Goal: Transaction & Acquisition: Purchase product/service

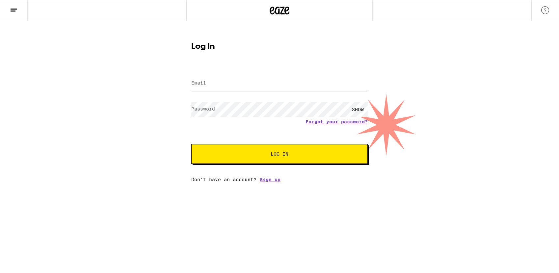
click at [211, 86] on input "Email" at bounding box center [279, 83] width 177 height 15
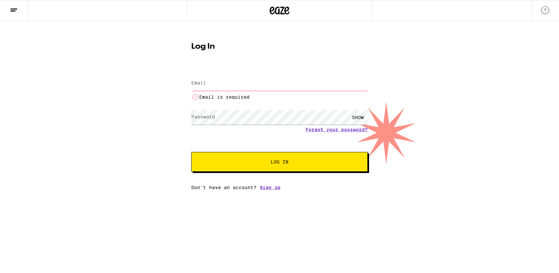
type input "[EMAIL_ADDRESS][DOMAIN_NAME]"
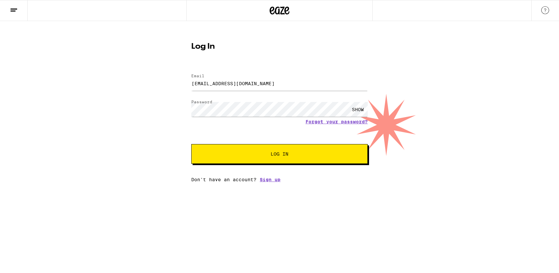
click at [252, 163] on button "Log In" at bounding box center [279, 154] width 177 height 20
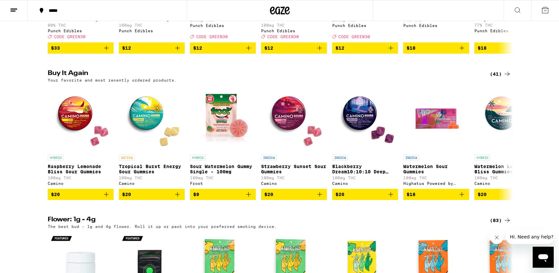
scroll to position [478, 0]
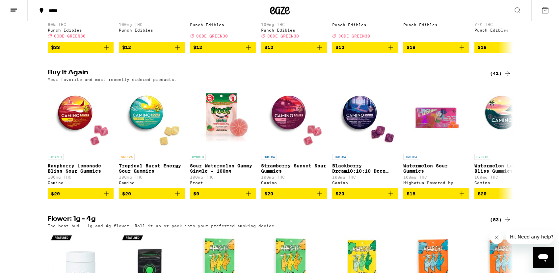
click at [496, 77] on div "(41)" at bounding box center [500, 73] width 21 height 8
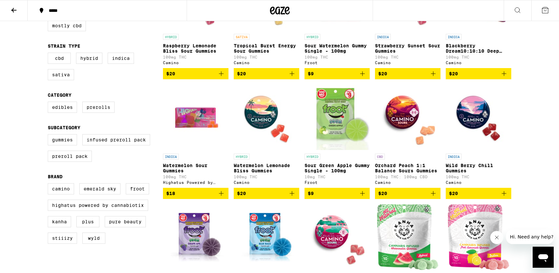
scroll to position [133, 0]
